Goal: Check status: Check status

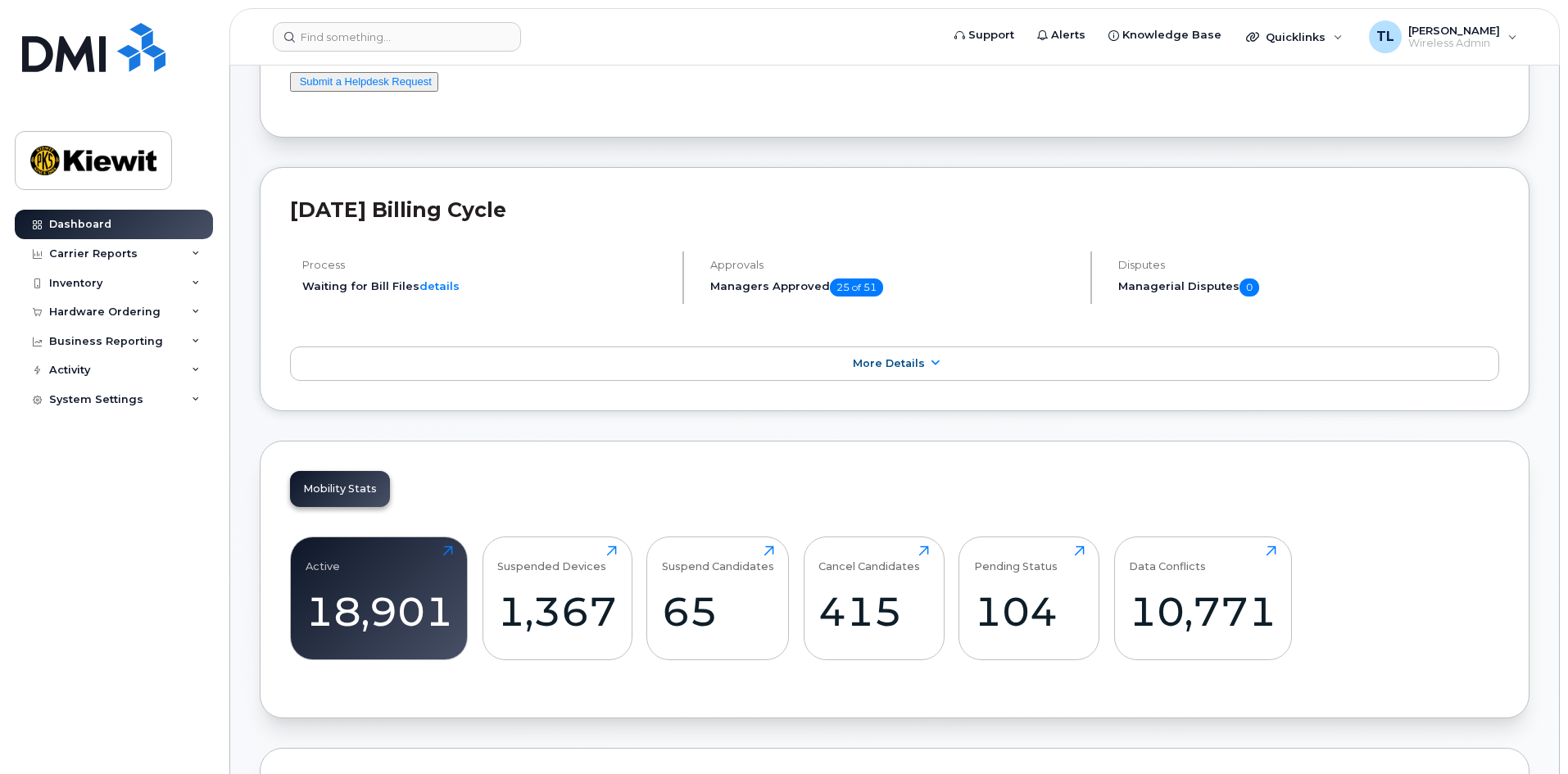
scroll to position [246, 0]
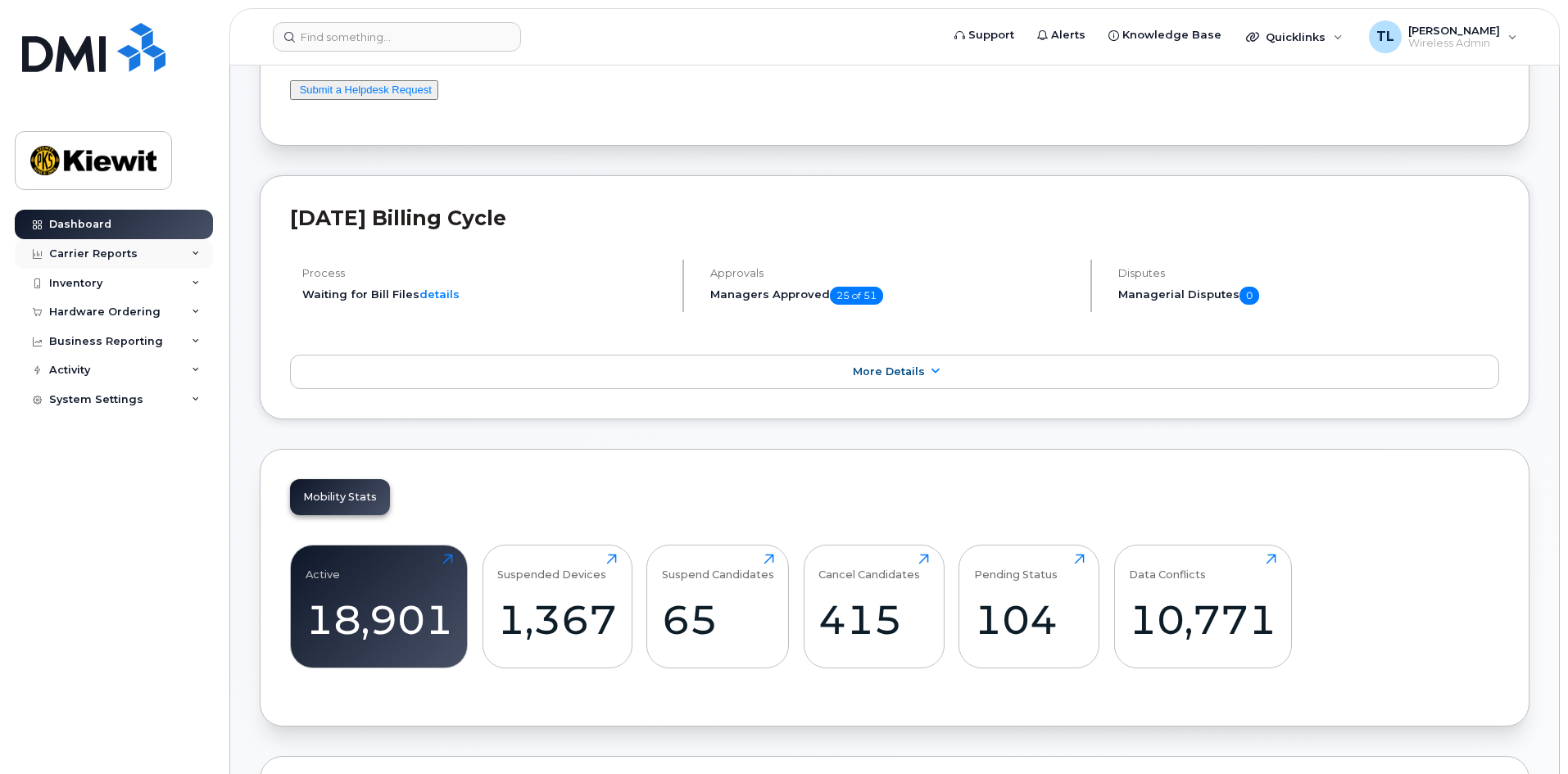
click at [167, 258] on div "Carrier Reports" at bounding box center [113, 254] width 198 height 30
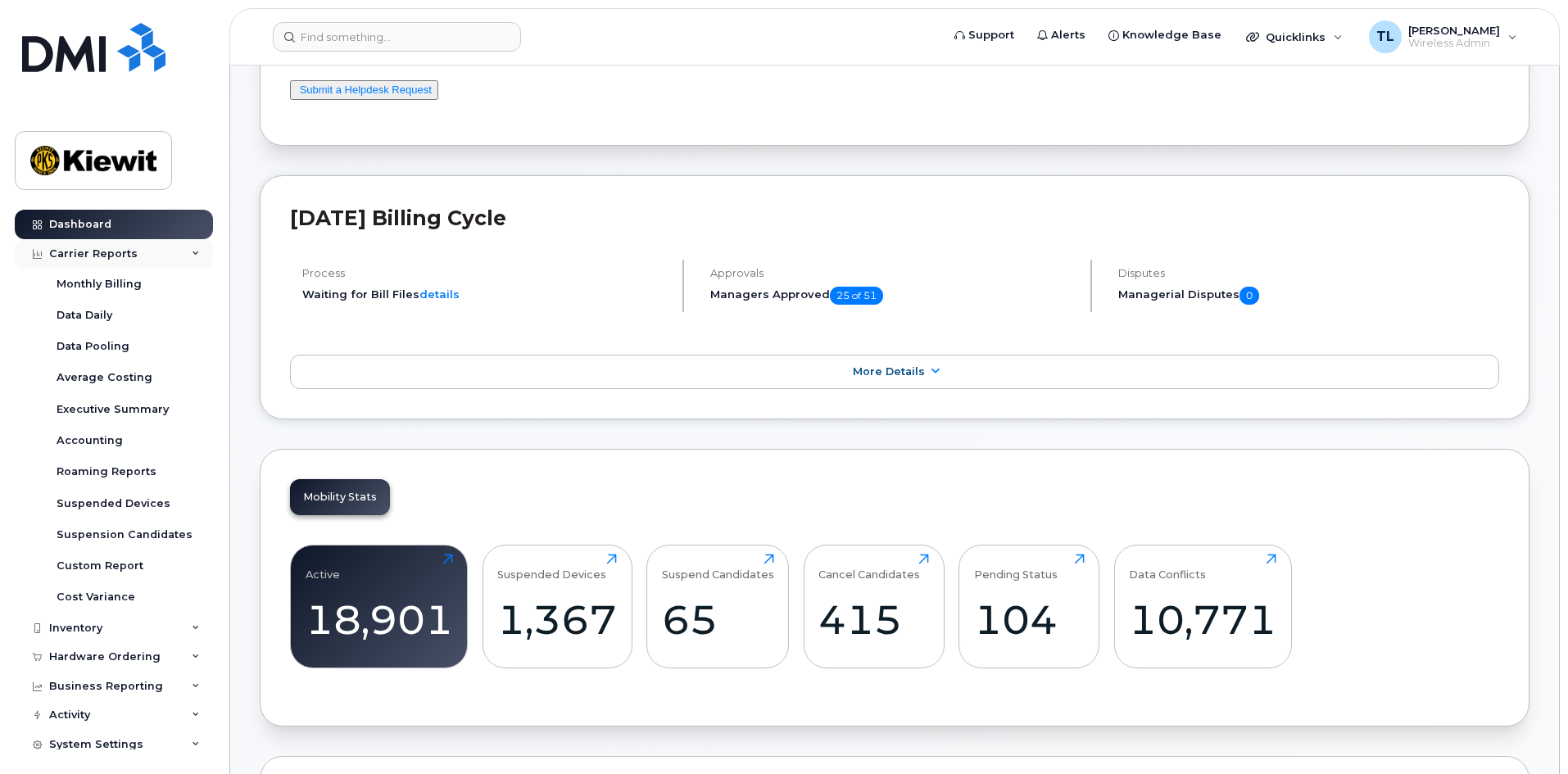
click at [170, 253] on div "Carrier Reports" at bounding box center [113, 254] width 198 height 30
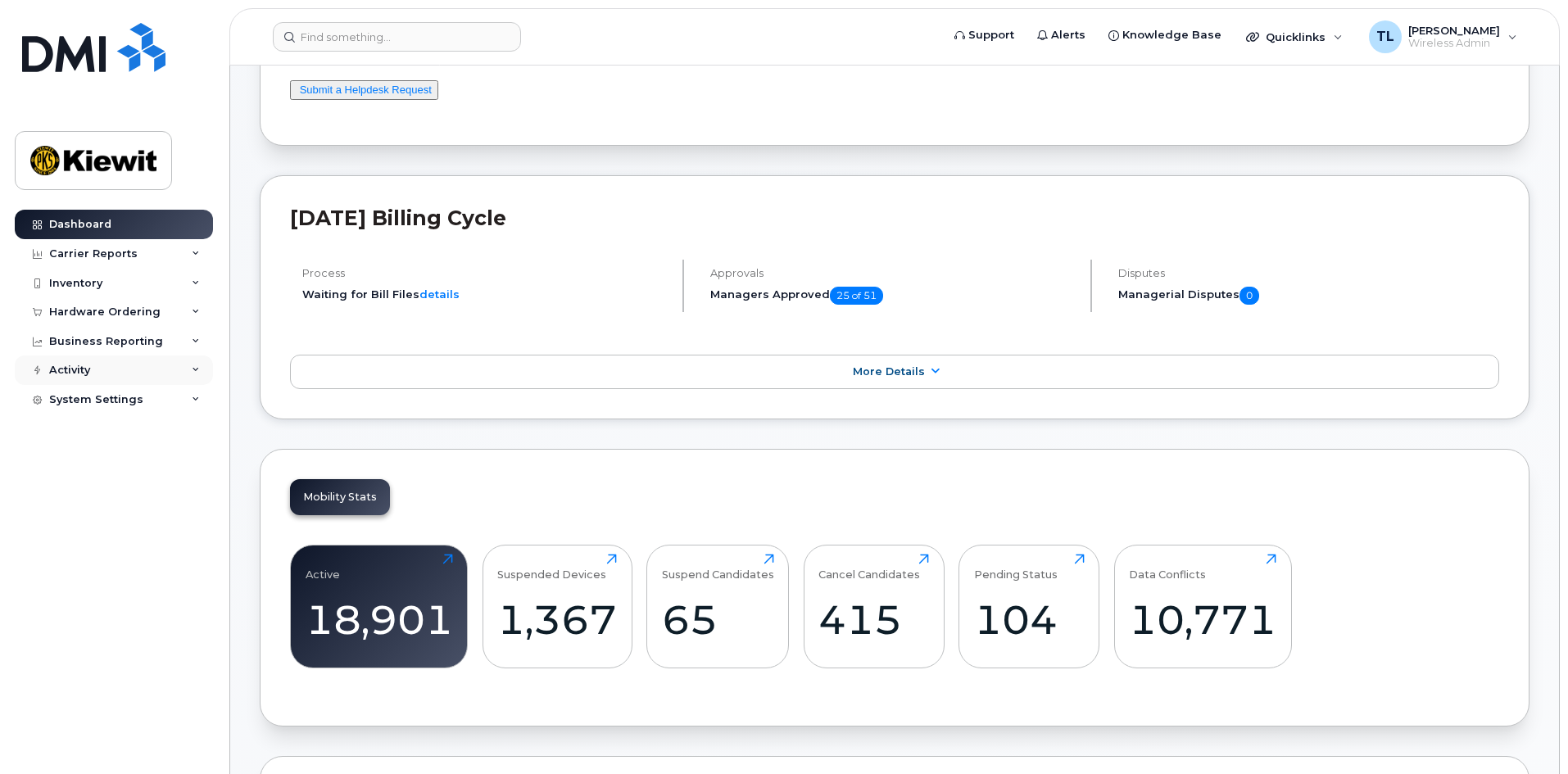
click at [151, 374] on div "Activity" at bounding box center [113, 370] width 198 height 30
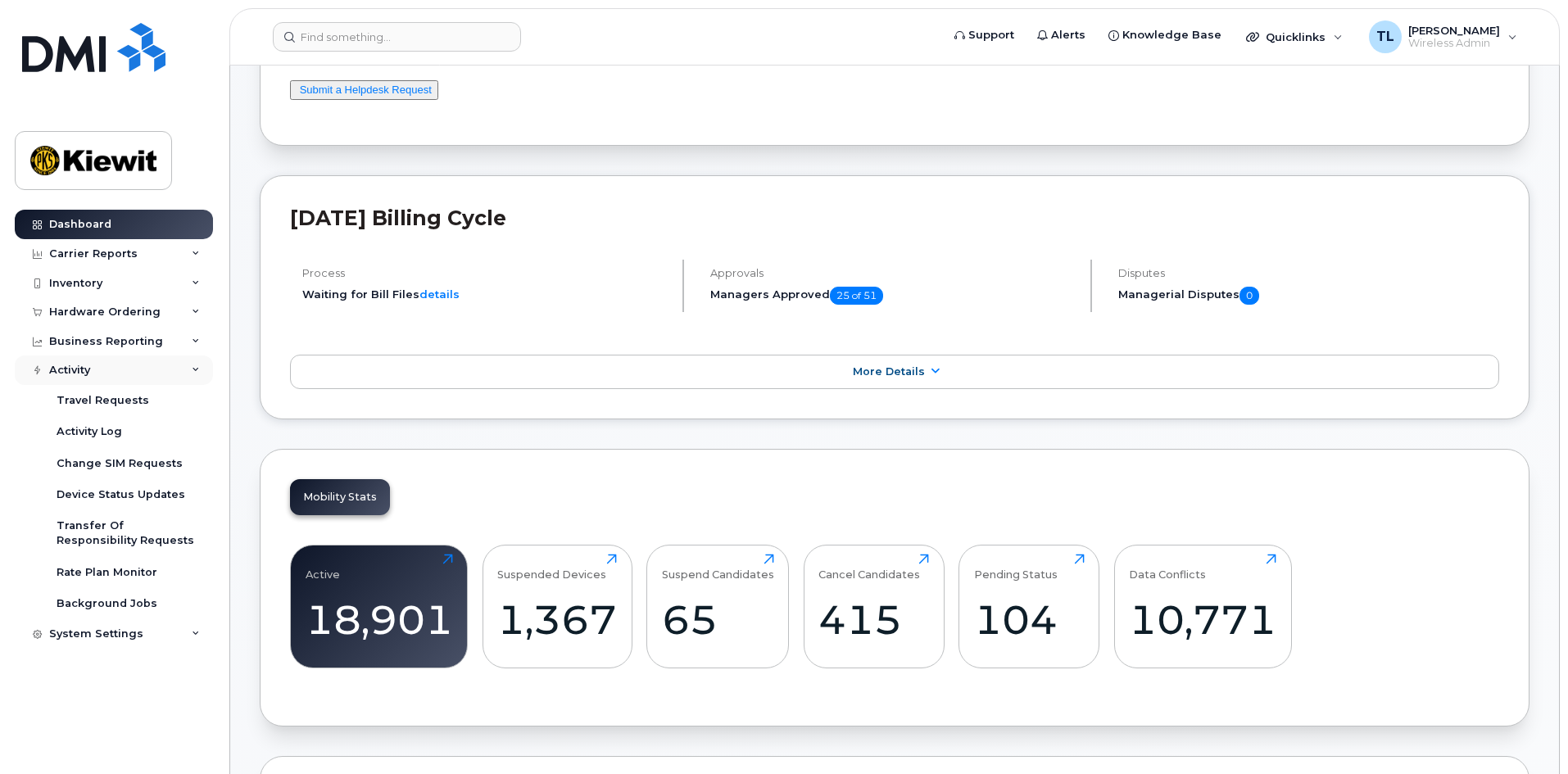
click at [157, 373] on div "Activity" at bounding box center [113, 370] width 198 height 30
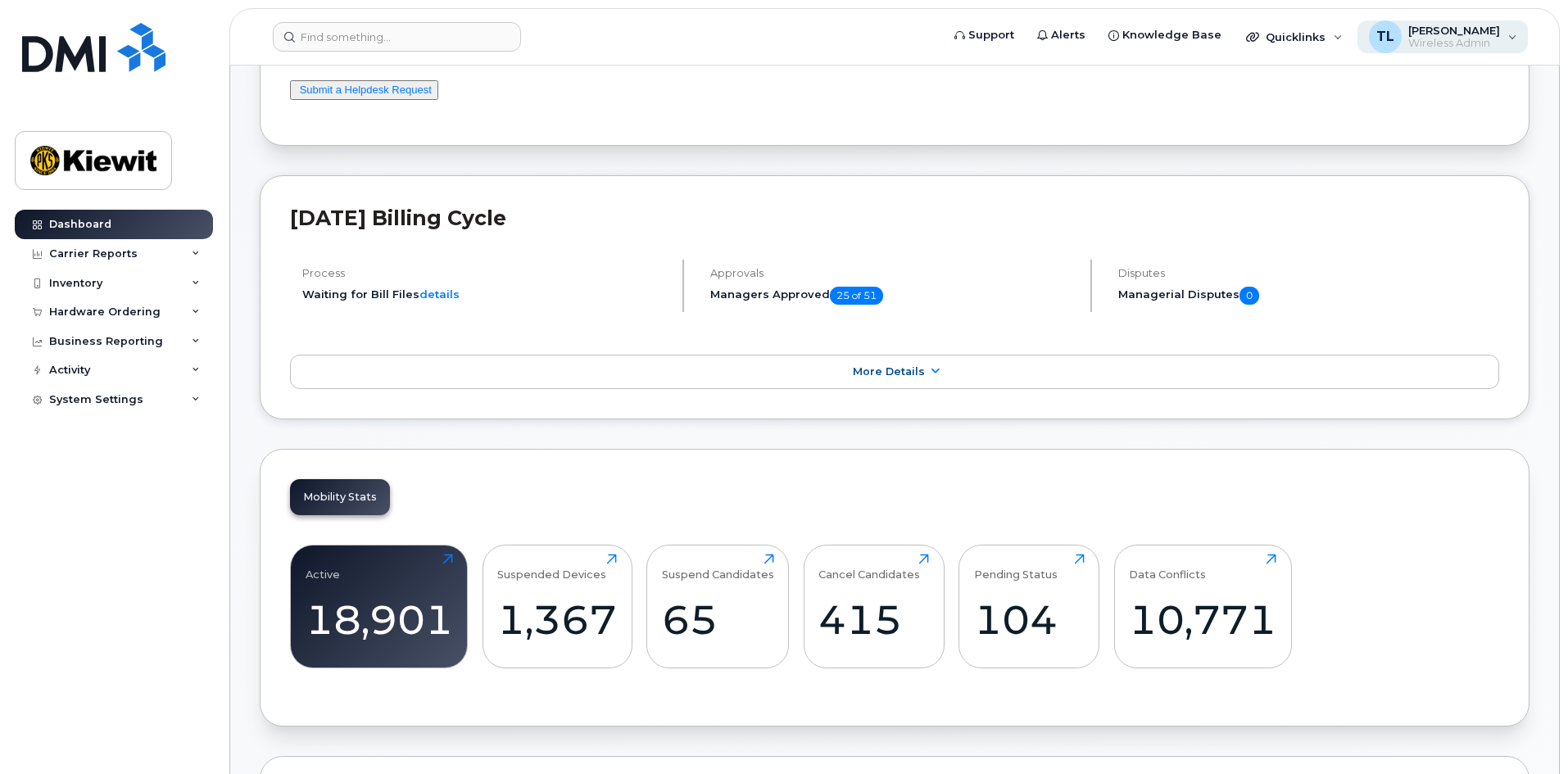
click at [1517, 33] on div "[PERSON_NAME] Wireless Admin" at bounding box center [1444, 37] width 171 height 33
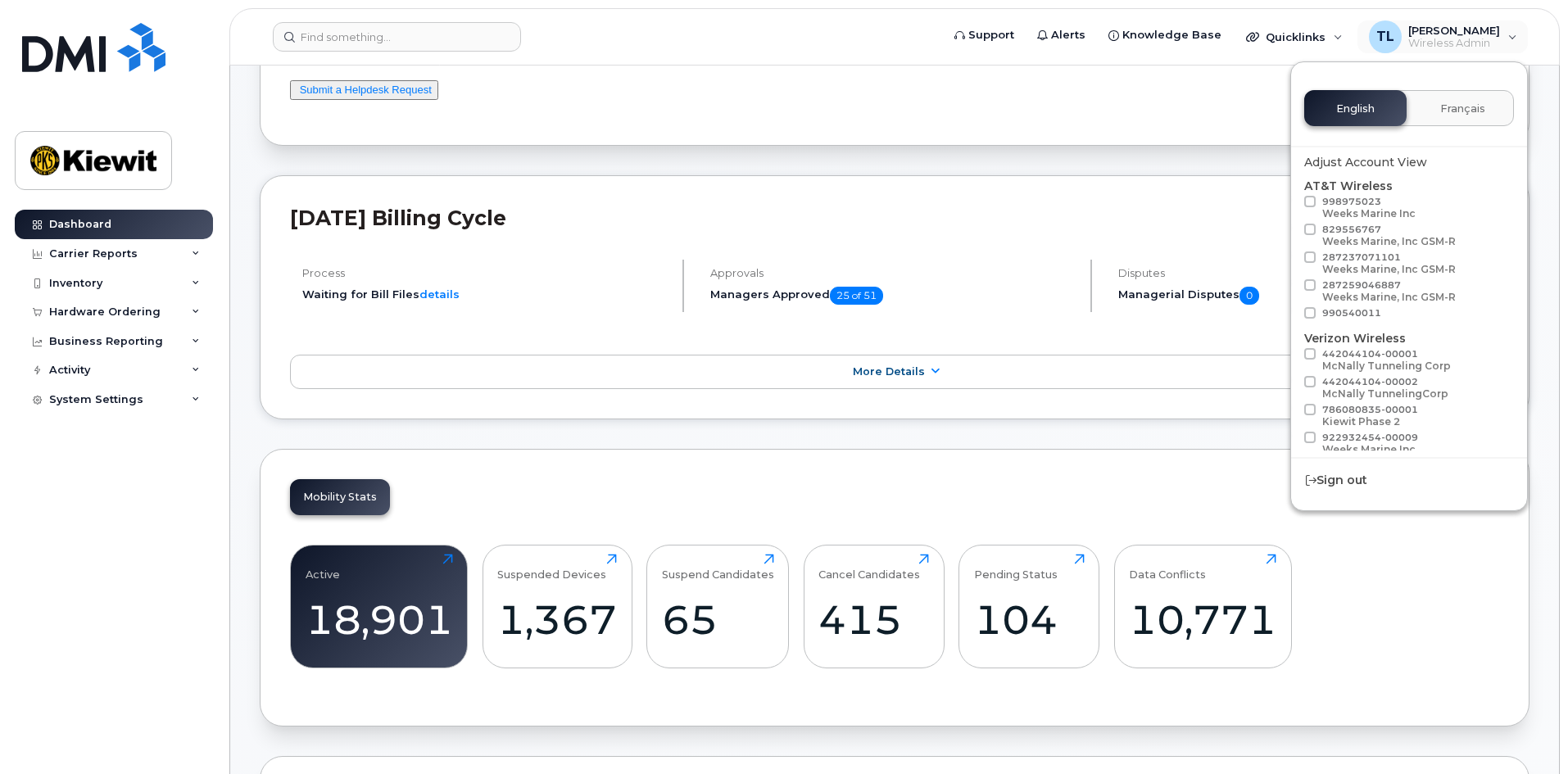
scroll to position [0, 0]
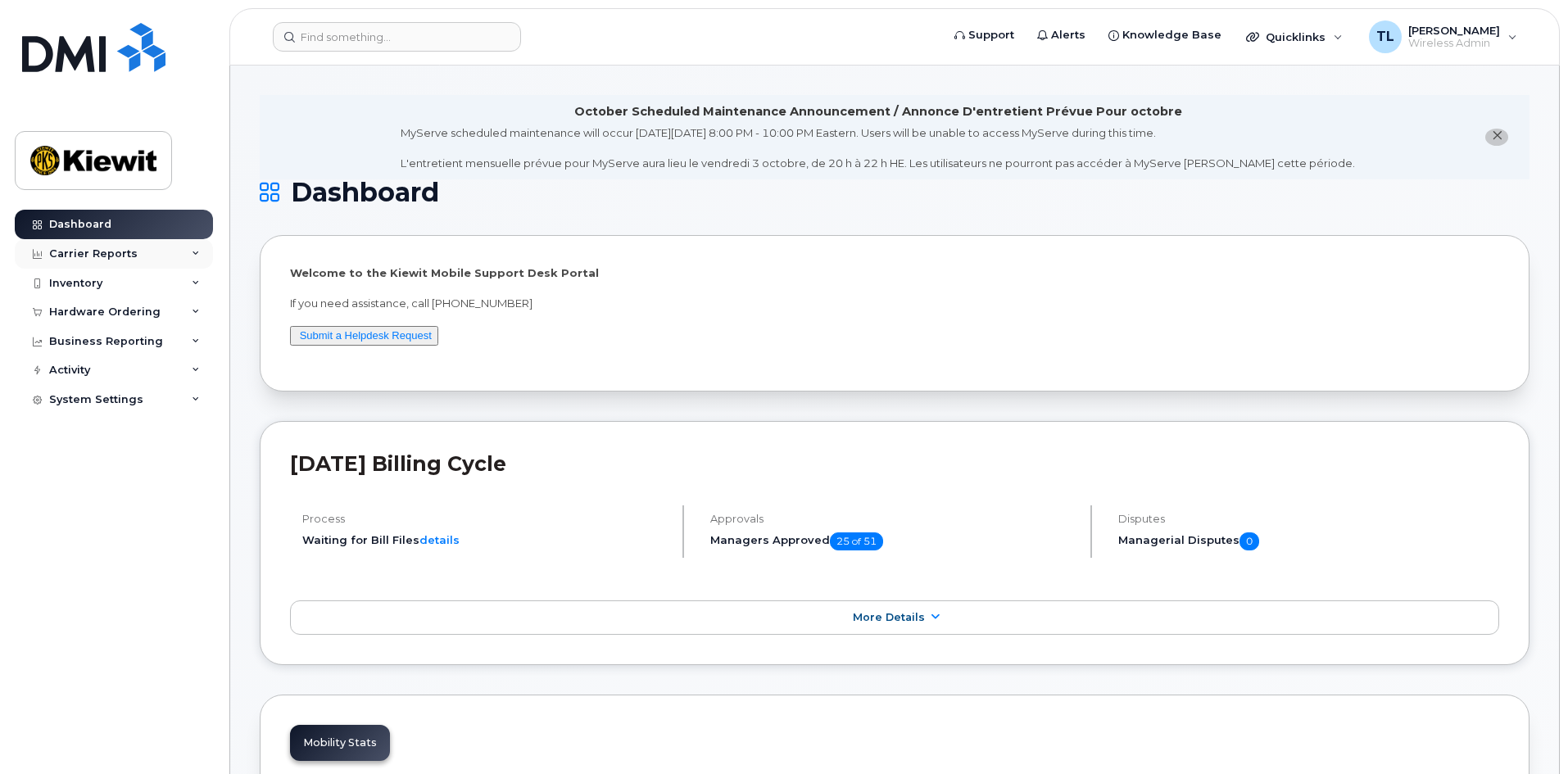
click at [160, 259] on div "Carrier Reports" at bounding box center [113, 254] width 198 height 30
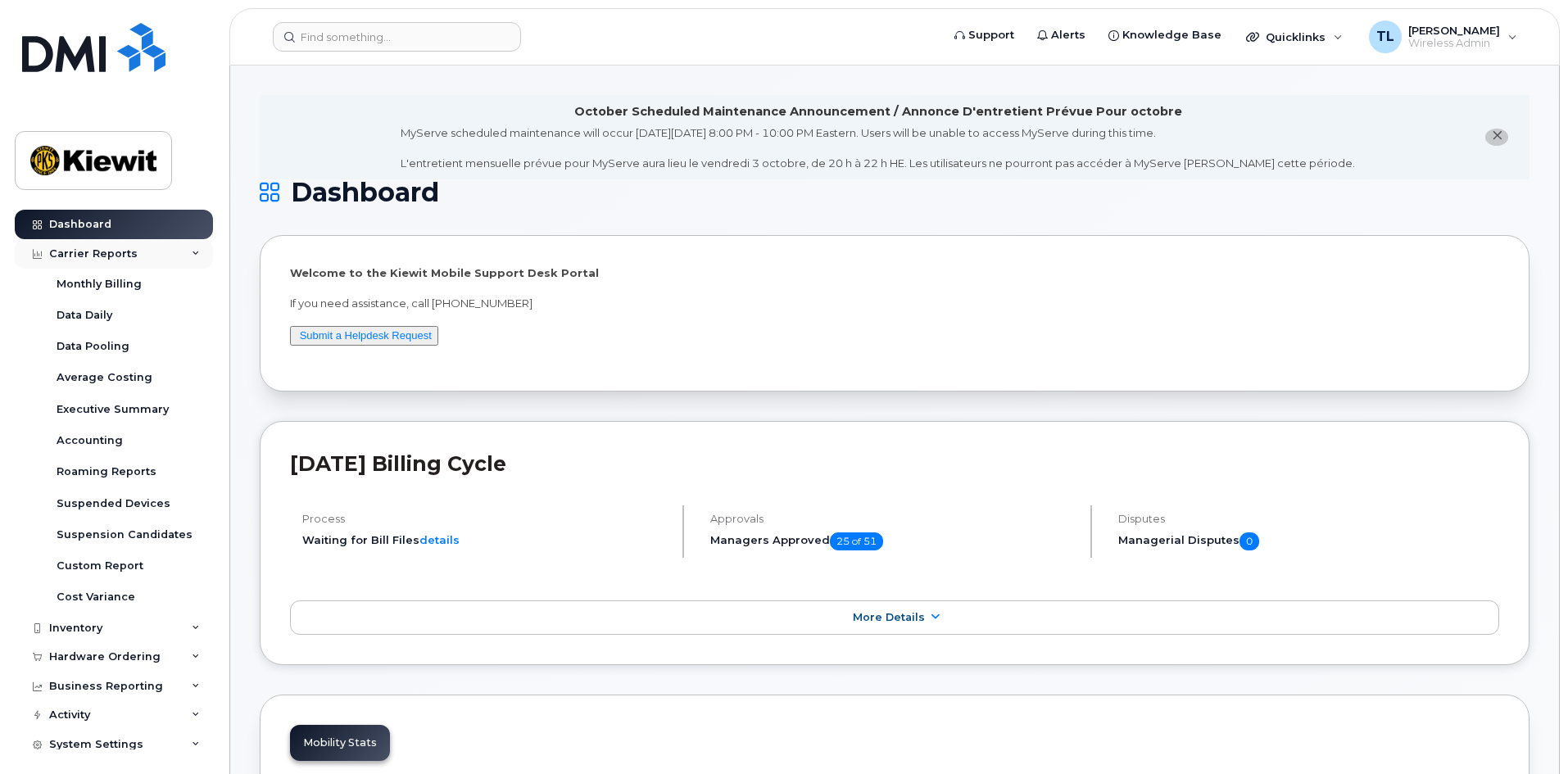
click at [160, 259] on div "Carrier Reports" at bounding box center [113, 254] width 198 height 30
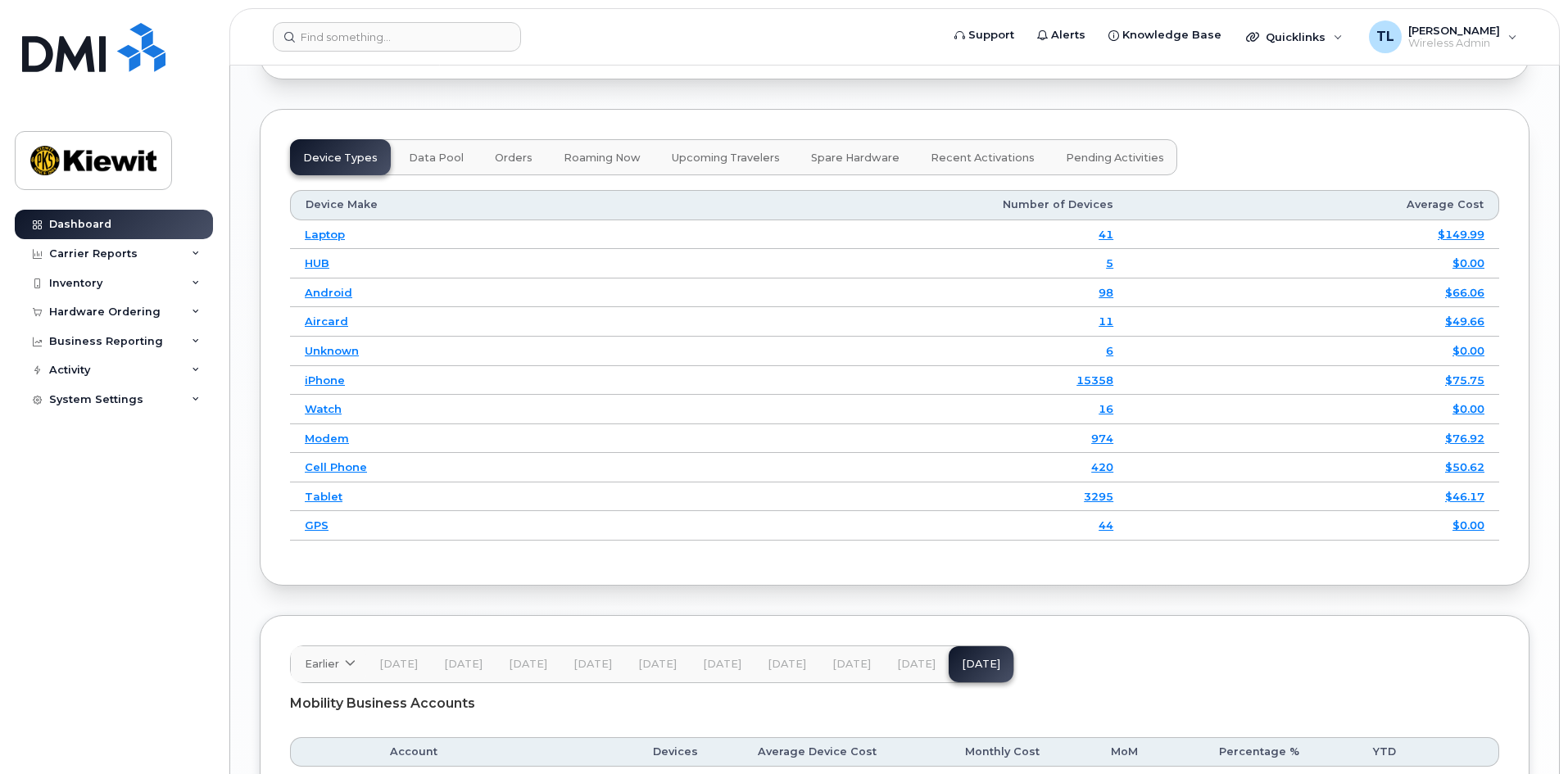
scroll to position [2196, 0]
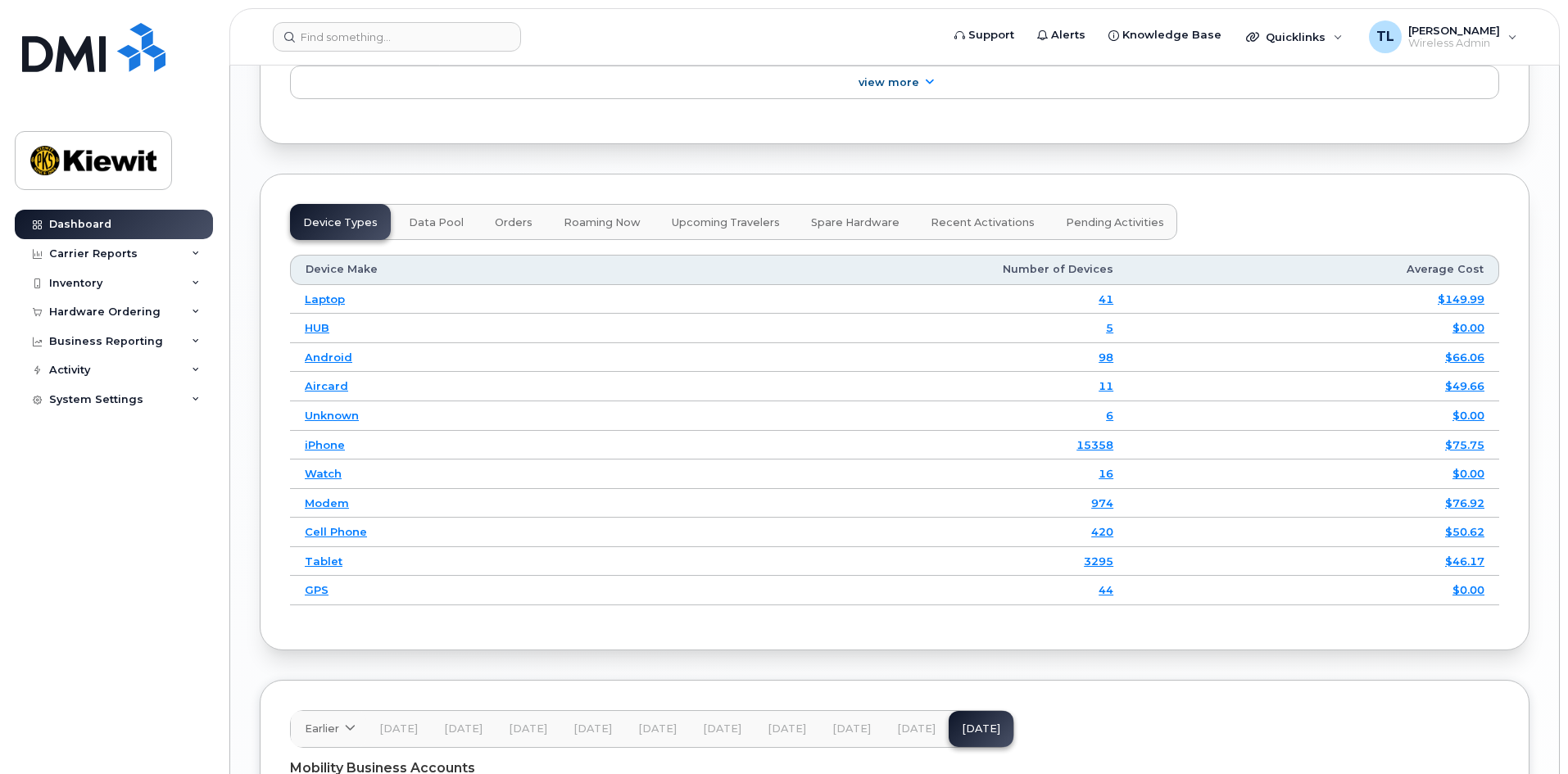
click at [1081, 216] on span "Pending Activities" at bounding box center [1115, 222] width 98 height 13
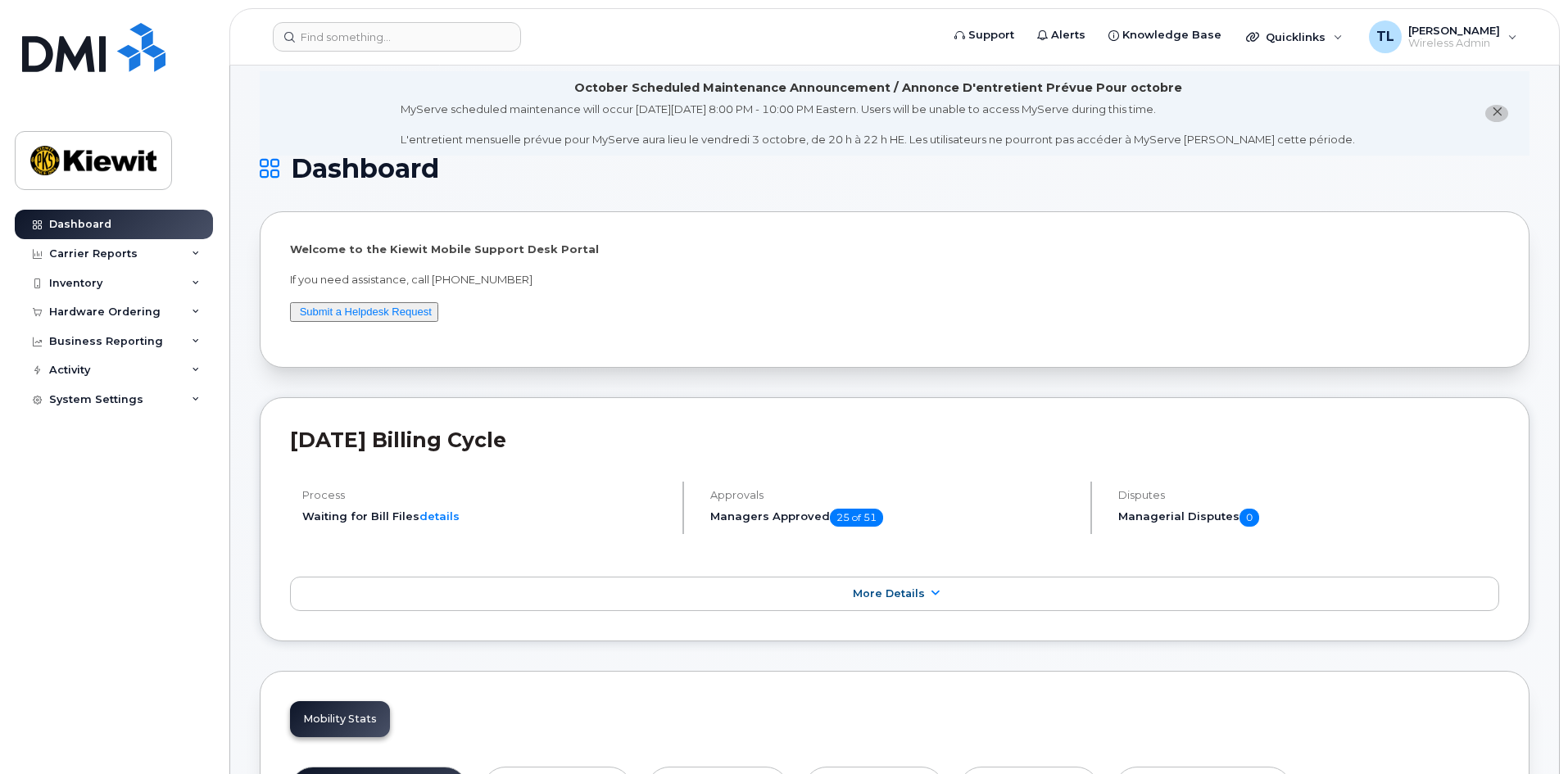
scroll to position [0, 0]
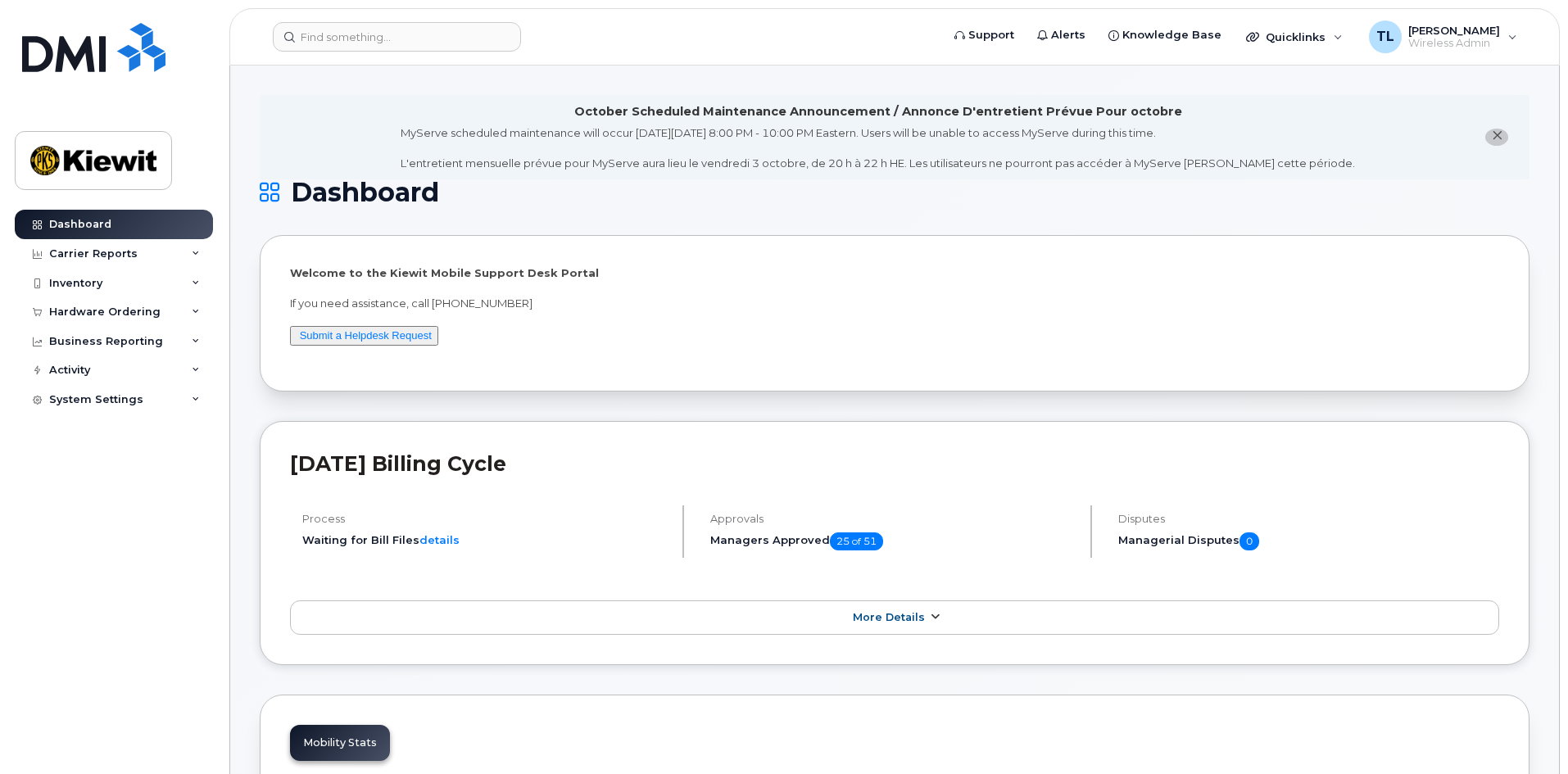
click at [921, 610] on link "More Details" at bounding box center [895, 618] width 1210 height 35
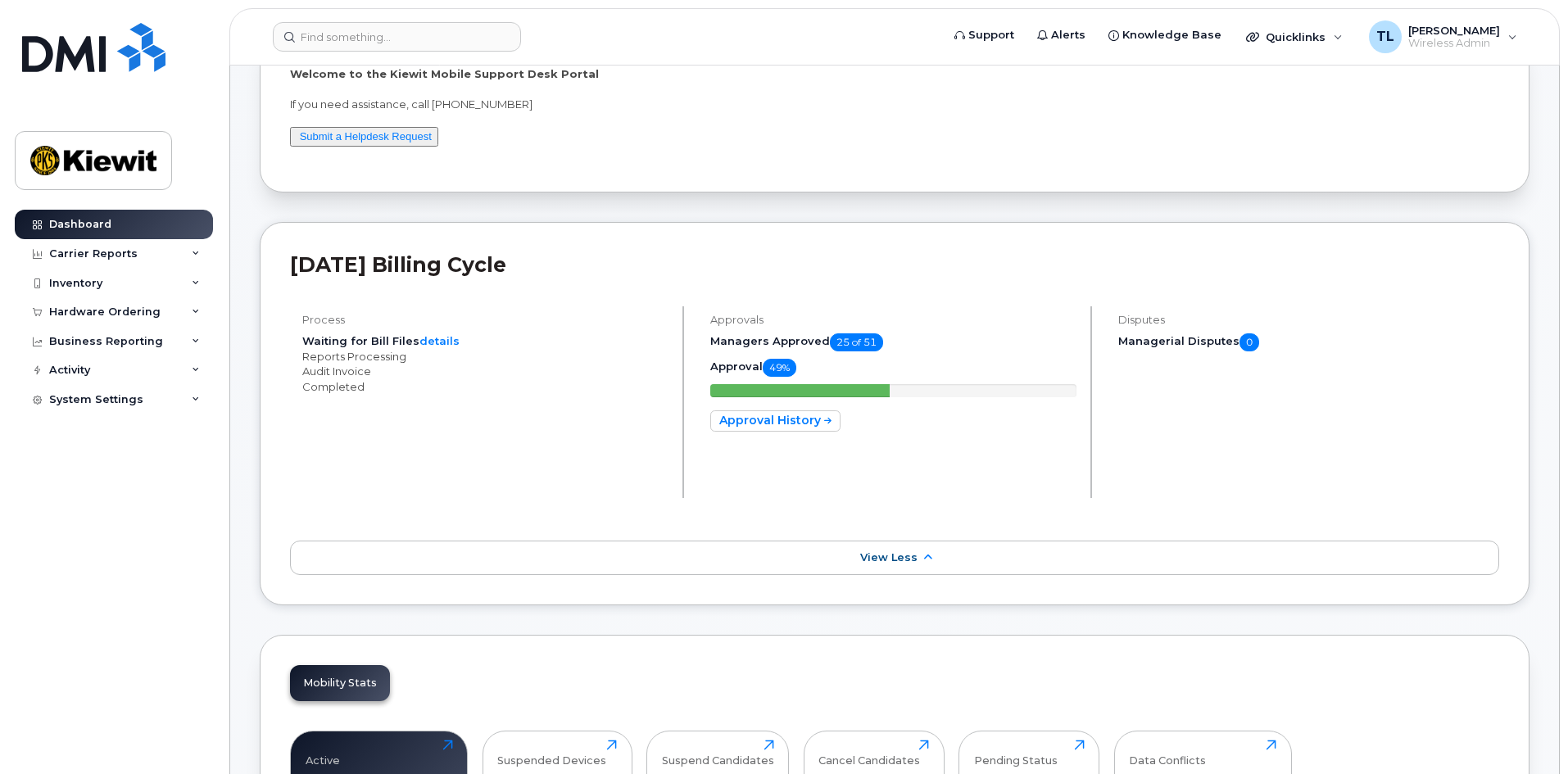
scroll to position [246, 0]
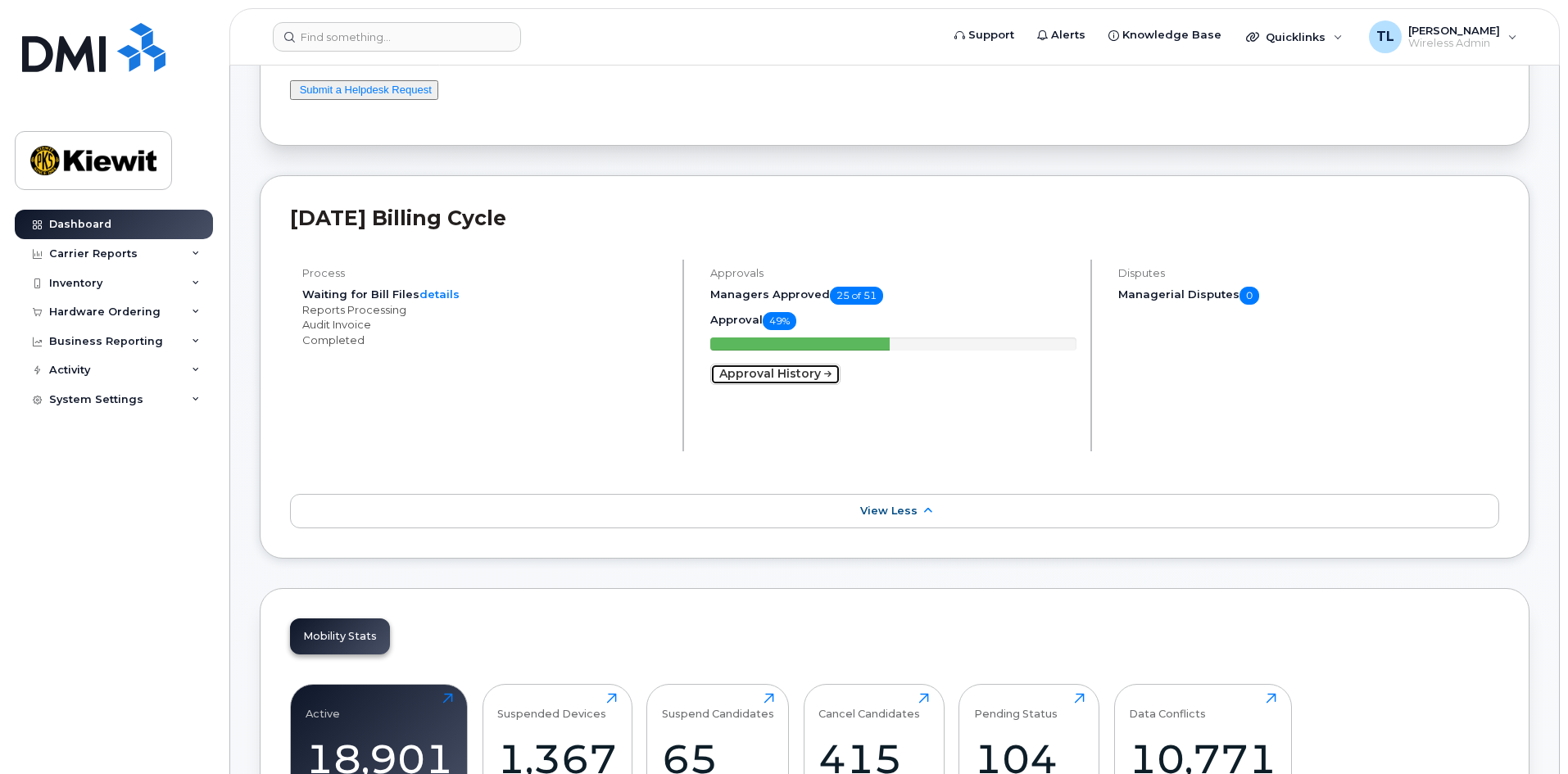
click at [814, 374] on link "Approval History" at bounding box center [775, 374] width 130 height 21
